Goal: Navigation & Orientation: Find specific page/section

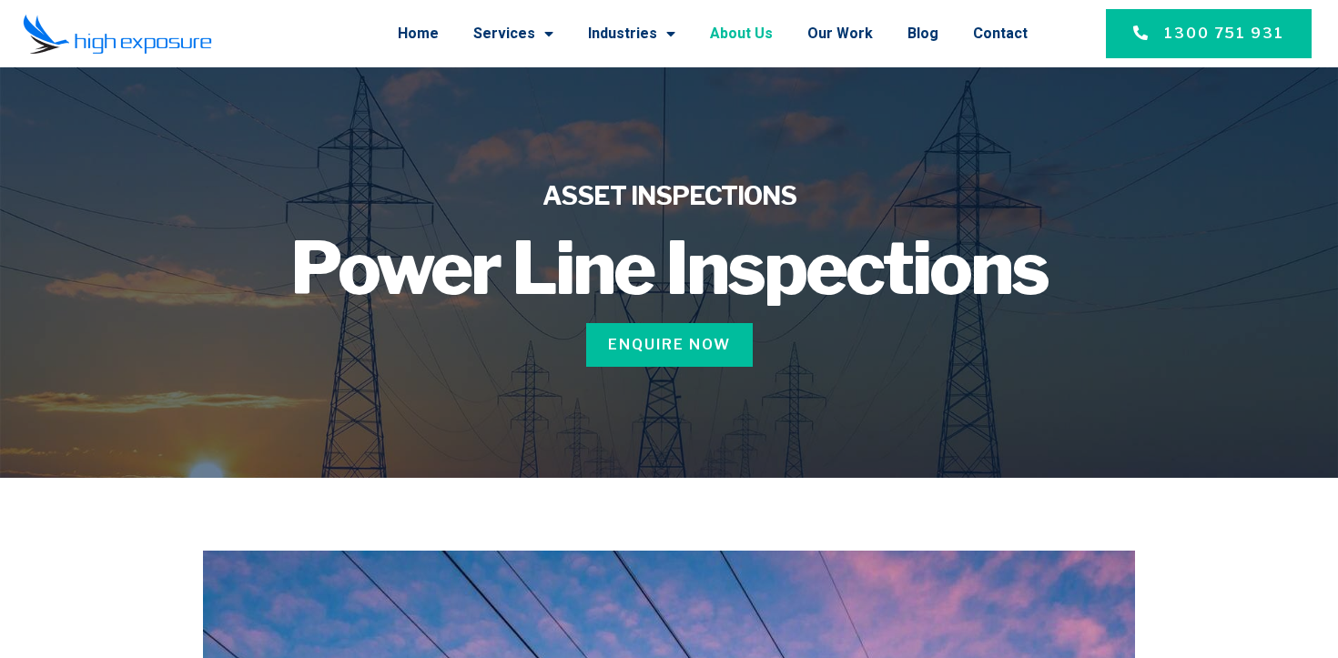
click at [766, 29] on link "About Us" at bounding box center [741, 33] width 63 height 47
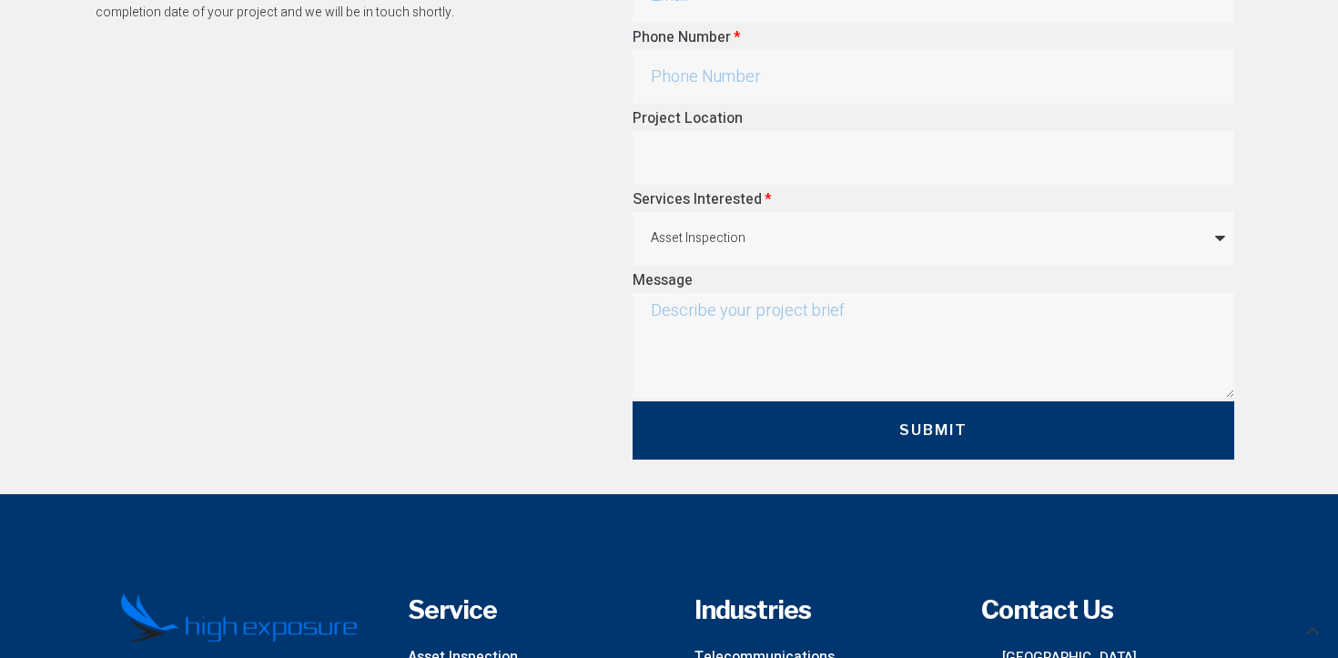
scroll to position [5450, 0]
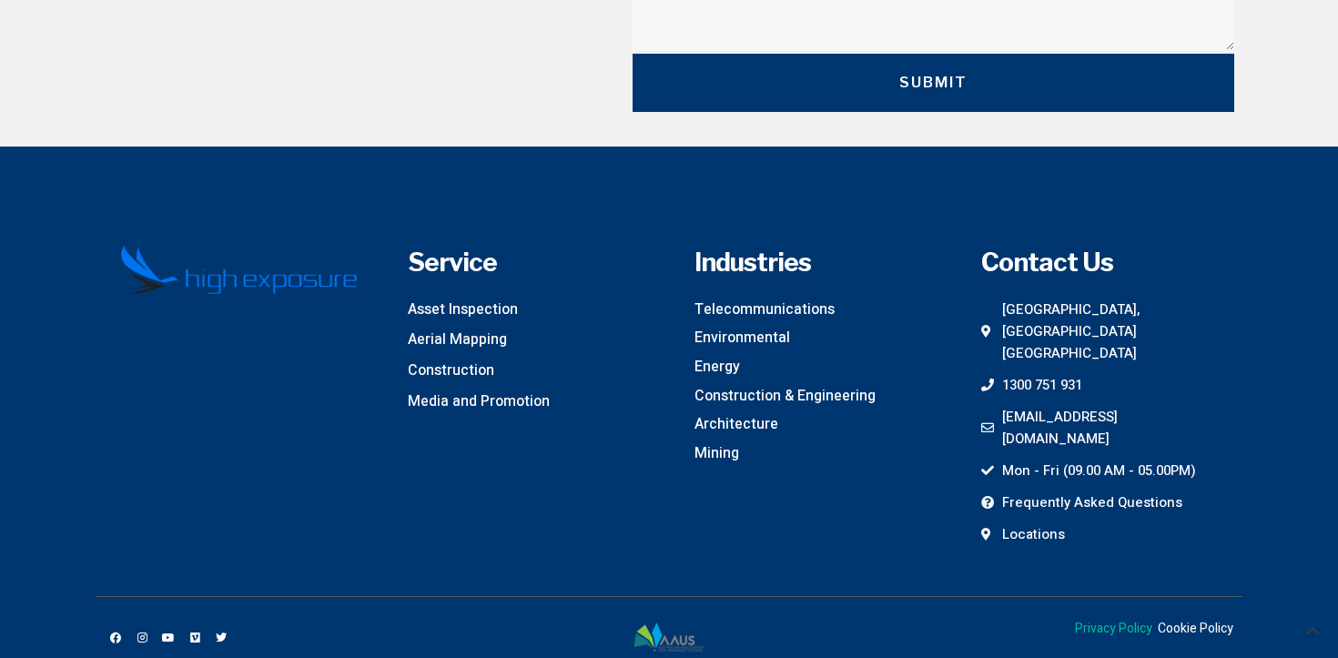
click at [1112, 619] on span "Privacy Policy" at bounding box center [1113, 629] width 77 height 20
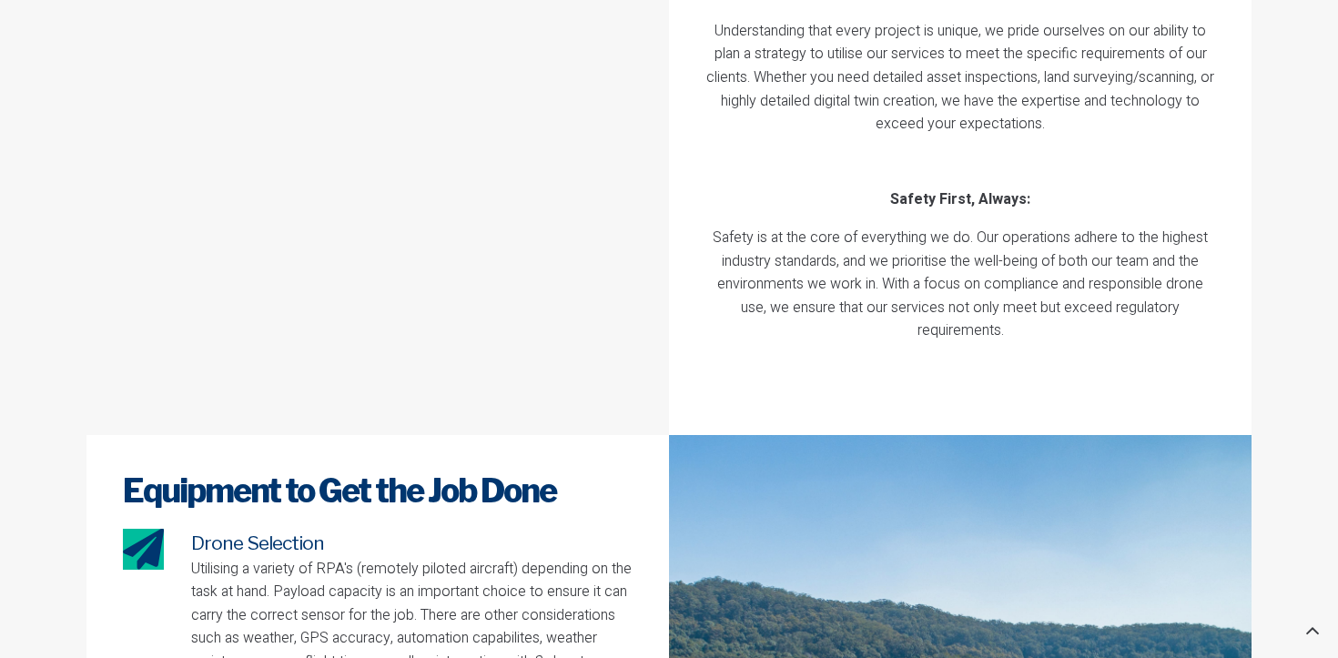
scroll to position [5450, 0]
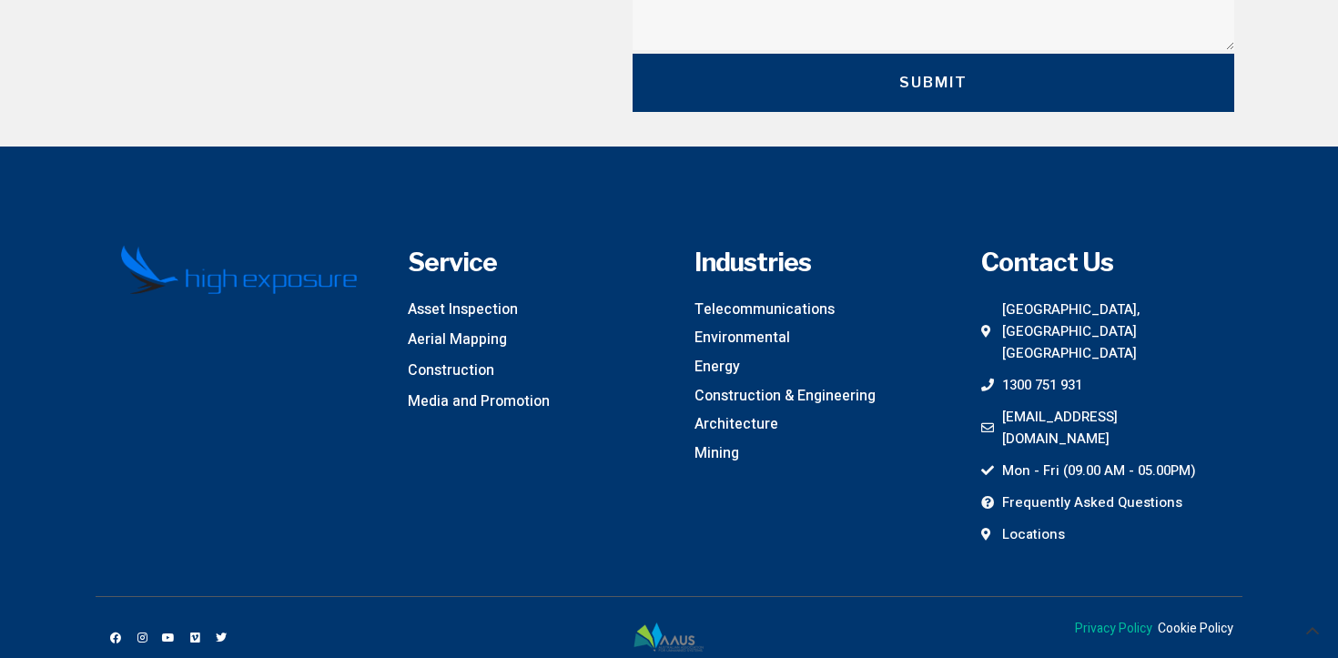
click at [1103, 619] on span "Privacy Policy" at bounding box center [1113, 629] width 77 height 20
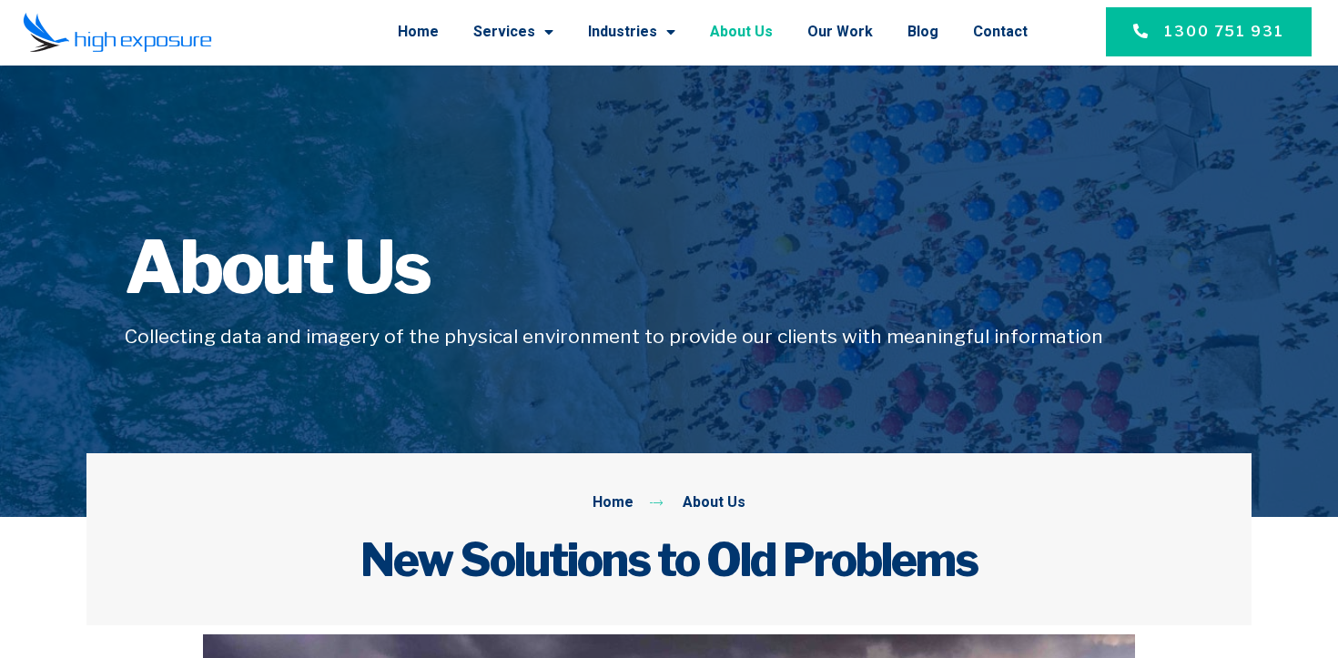
scroll to position [0, 0]
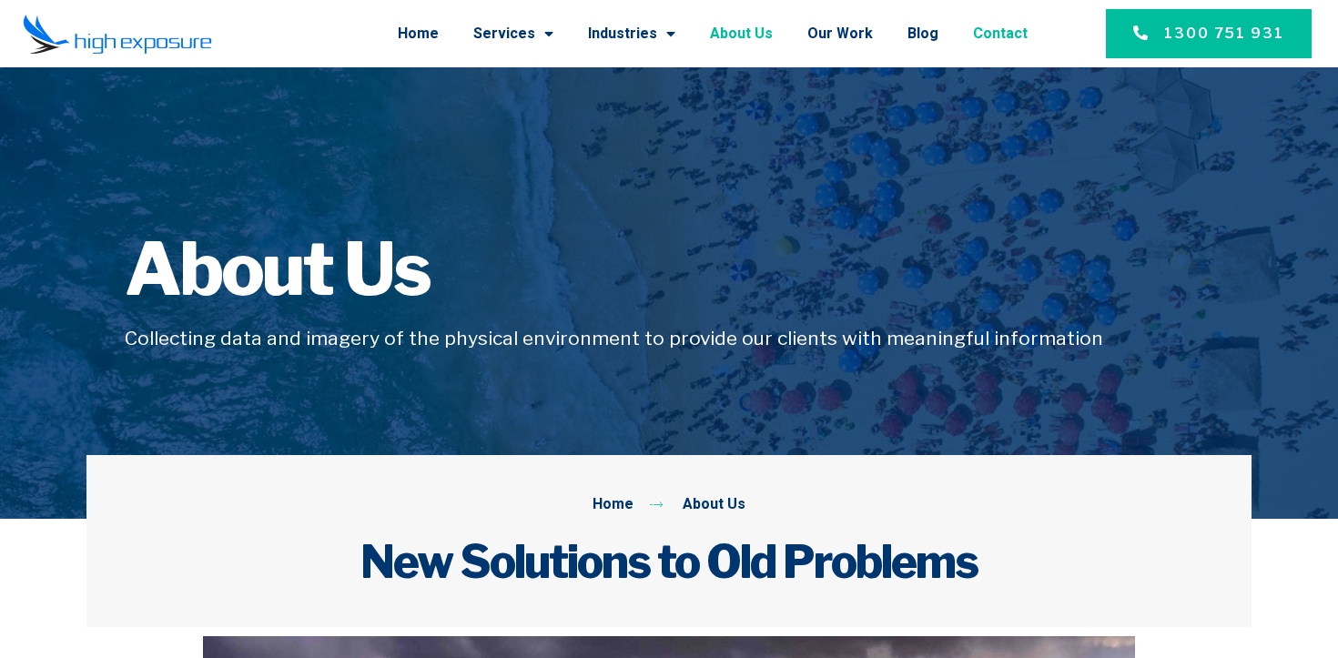
click at [1021, 38] on link "Contact" at bounding box center [1000, 33] width 55 height 47
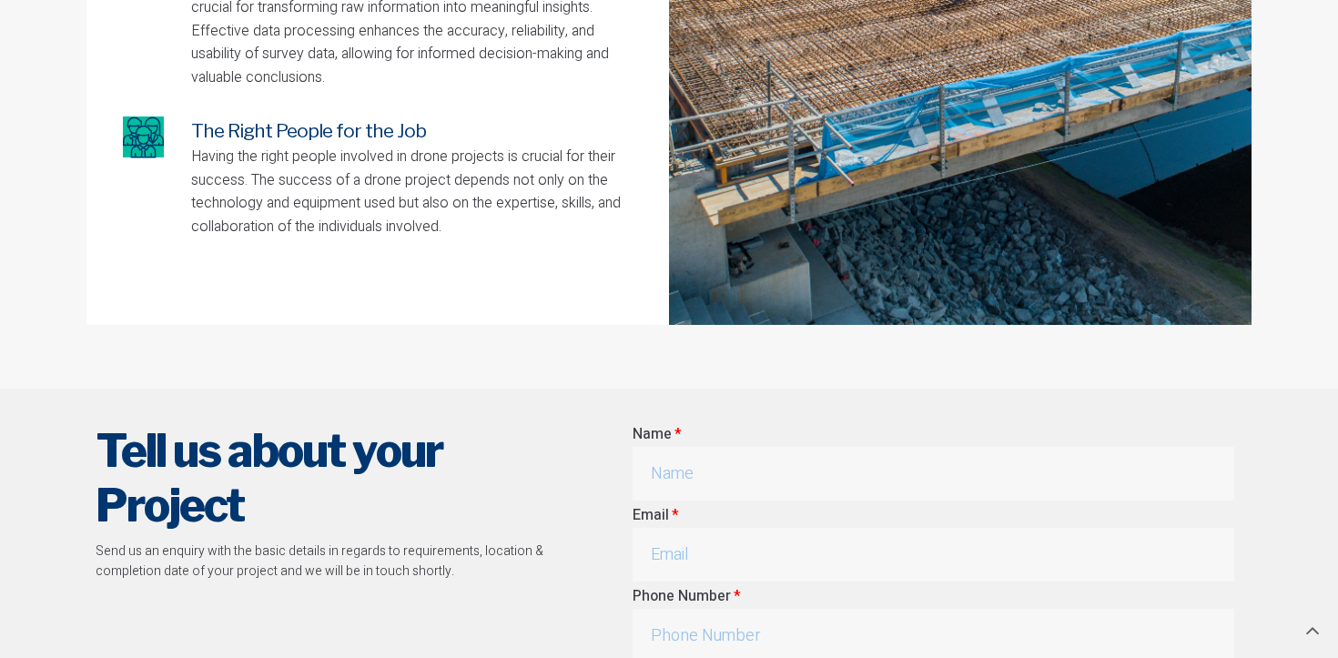
scroll to position [4863, 0]
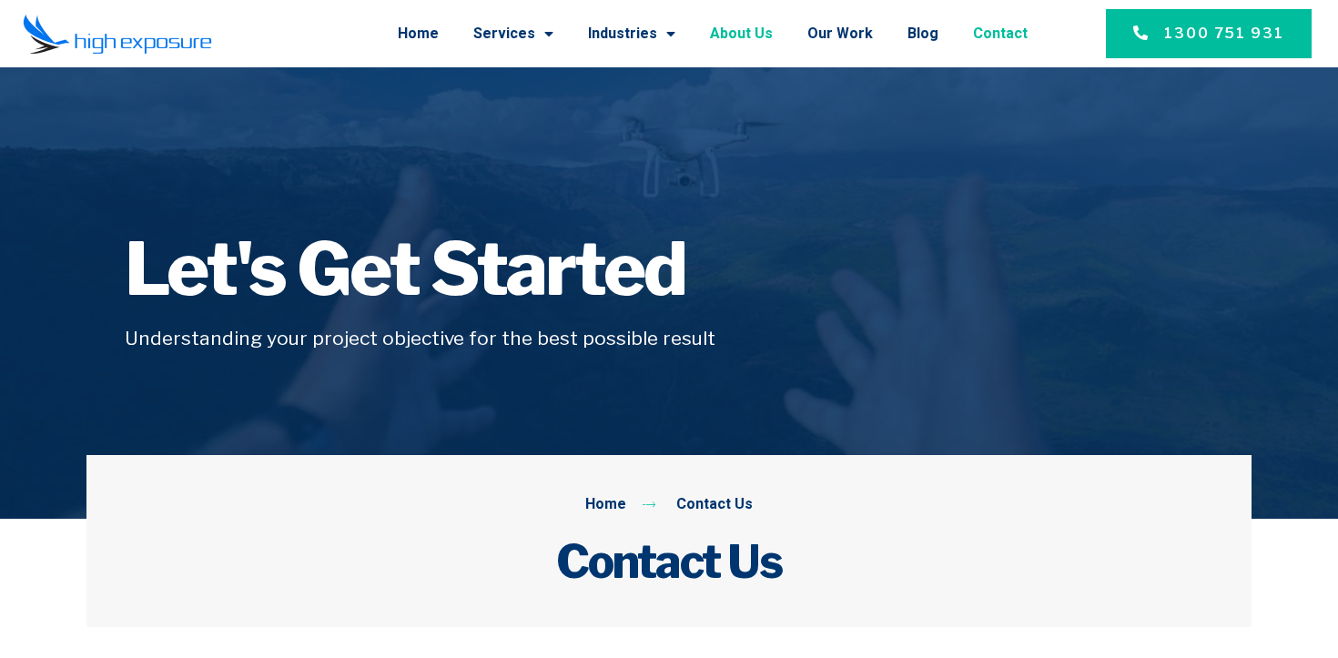
click at [762, 30] on link "About Us" at bounding box center [741, 33] width 63 height 47
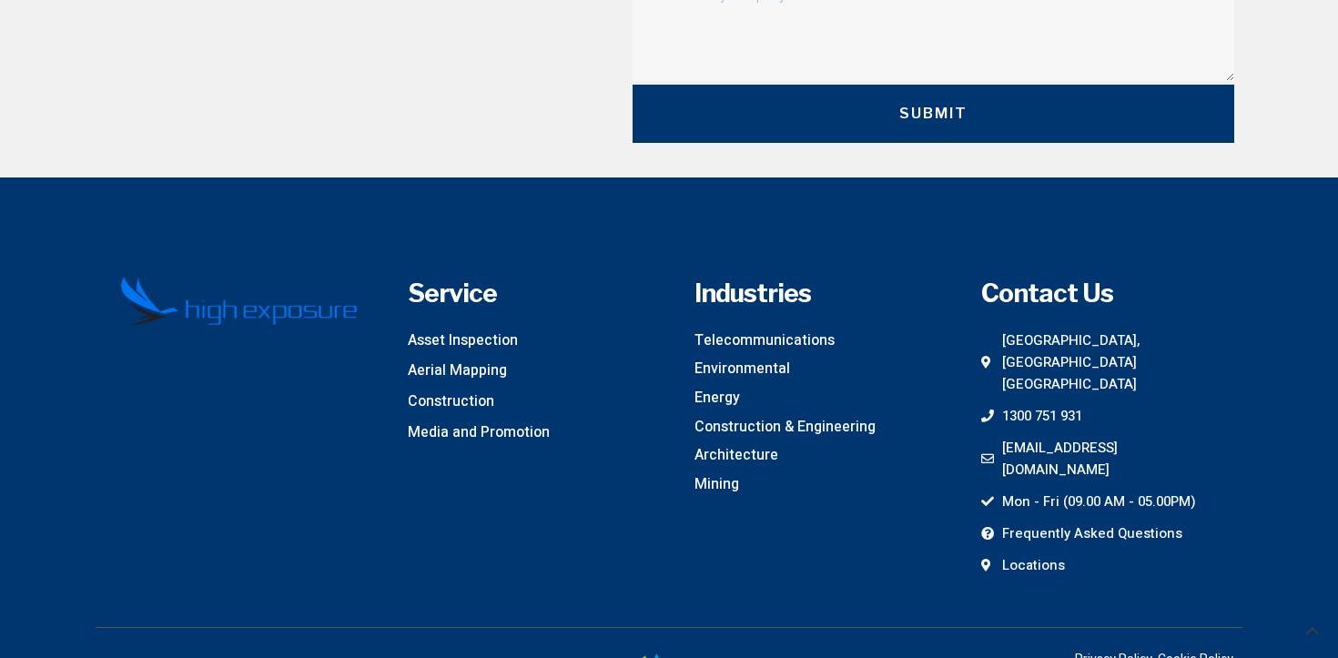
scroll to position [5450, 0]
